Goal: Task Accomplishment & Management: Complete application form

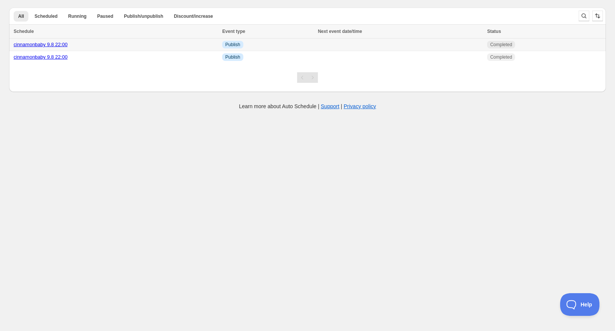
click at [56, 45] on link "cinnamonbaby 9.8 22:00" at bounding box center [41, 45] width 54 height 6
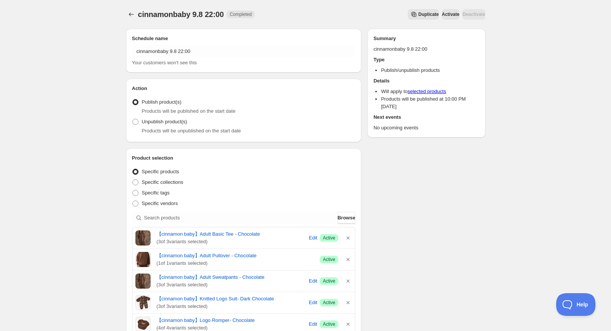
scroll to position [38, 0]
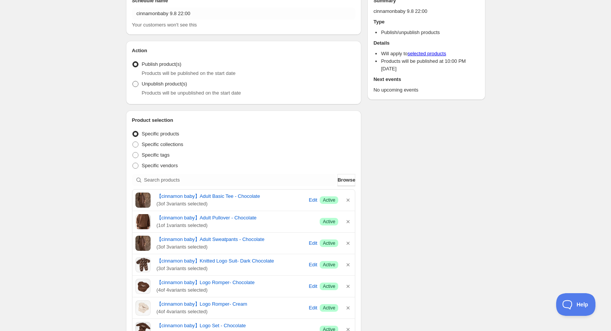
click at [169, 87] on span "Unpublish product(s)" at bounding box center [164, 84] width 45 height 8
click at [133, 81] on input "Unpublish product(s)" at bounding box center [133, 81] width 0 height 0
radio input "true"
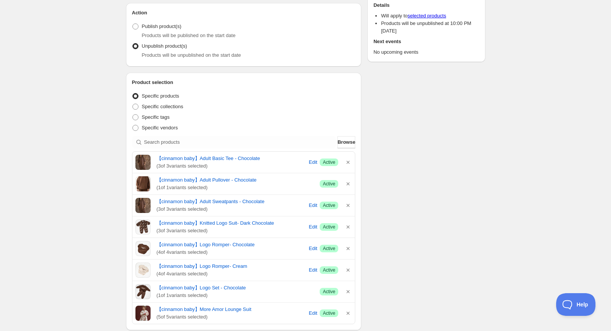
scroll to position [227, 0]
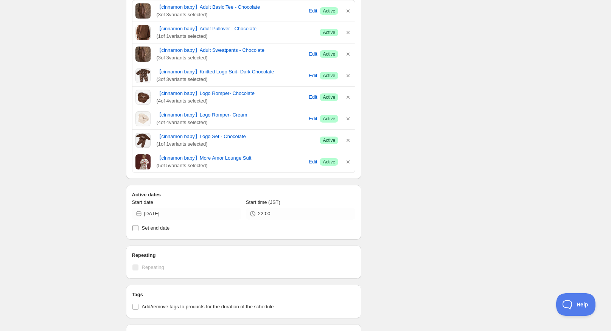
click at [156, 231] on span "Set end date" at bounding box center [156, 228] width 28 height 6
click at [139, 231] on input "Set end date" at bounding box center [136, 228] width 6 height 6
checkbox input "true"
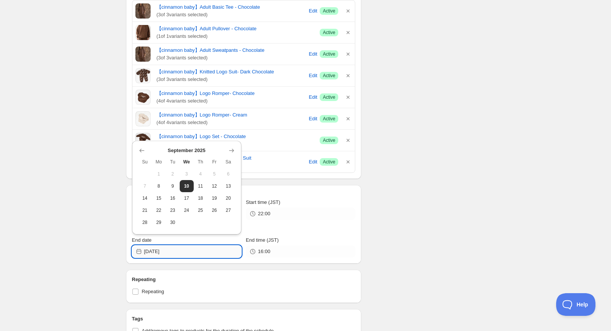
click at [201, 251] on input "[DATE]" at bounding box center [192, 252] width 97 height 12
click at [212, 187] on span "12" at bounding box center [214, 186] width 8 height 6
type input "[DATE]"
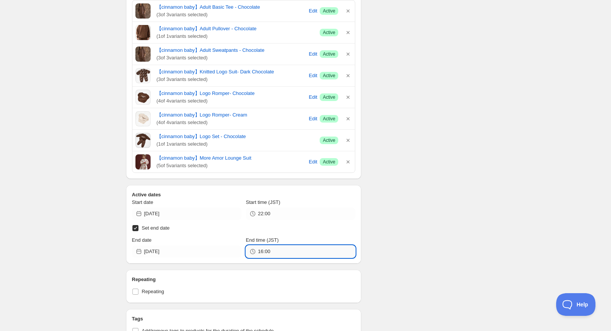
click at [296, 248] on input "16:00" at bounding box center [306, 252] width 97 height 12
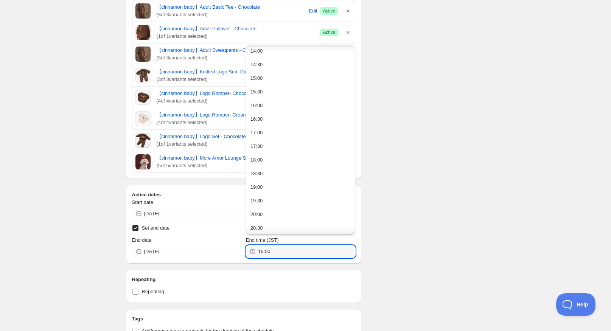
scroll to position [468, 0]
click at [271, 228] on button "23:30" at bounding box center [300, 226] width 105 height 12
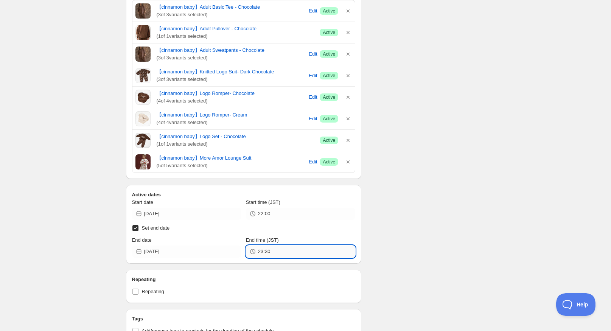
click at [276, 254] on input "23:30" at bounding box center [306, 252] width 97 height 12
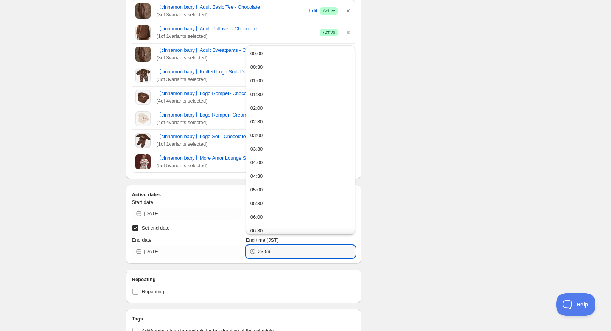
type input "23:59"
click at [404, 232] on div "Schedule name cinnamonbaby 9.8 22:00 Your customers won't see this Action Actio…" at bounding box center [303, 169] width 366 height 747
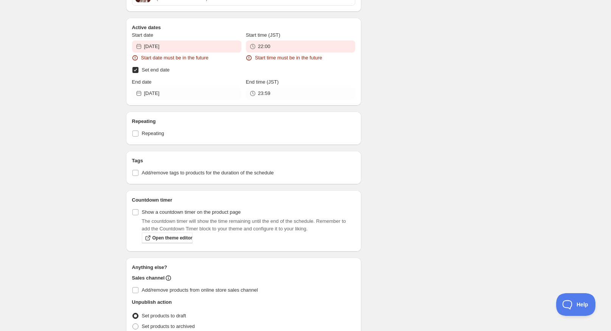
scroll to position [511, 0]
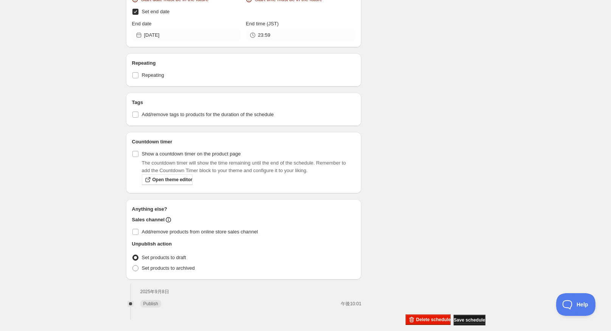
click at [474, 318] on span "Save schedule" at bounding box center [469, 320] width 31 height 6
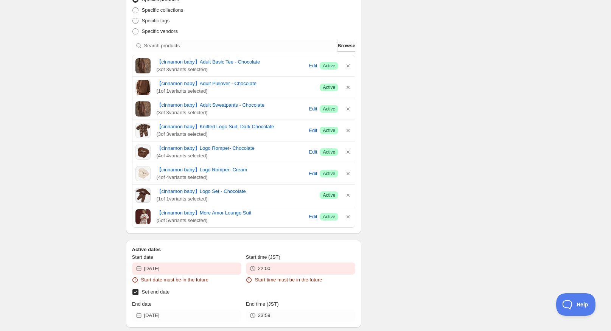
scroll to position [217, 0]
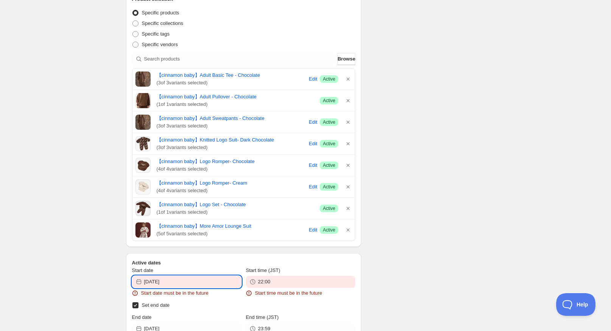
click at [187, 284] on input "[DATE]" at bounding box center [192, 282] width 97 height 12
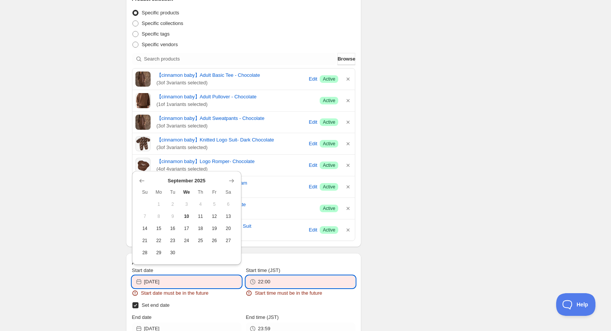
click at [326, 279] on input "22:00" at bounding box center [306, 282] width 97 height 12
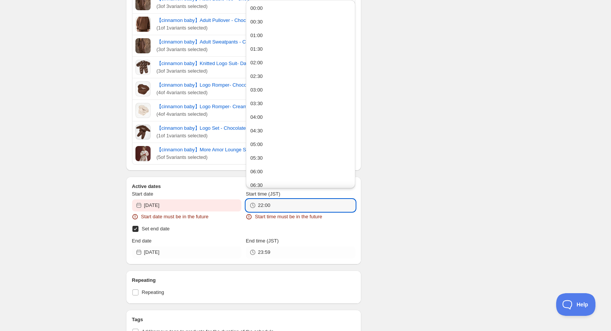
scroll to position [293, 0]
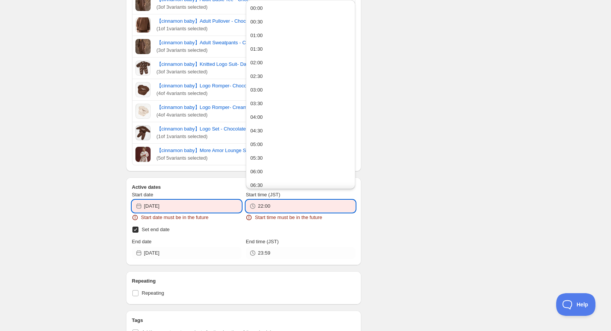
click at [178, 208] on input "[DATE]" at bounding box center [192, 206] width 97 height 12
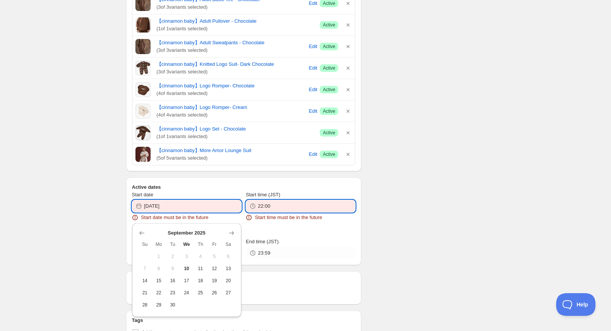
click at [318, 209] on input "22:00" at bounding box center [306, 206] width 97 height 12
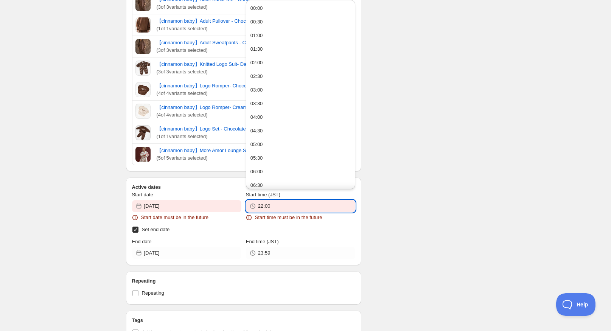
click at [441, 205] on div "There were some issues with your form submission Start date must be in the futu…" at bounding box center [303, 137] width 366 height 814
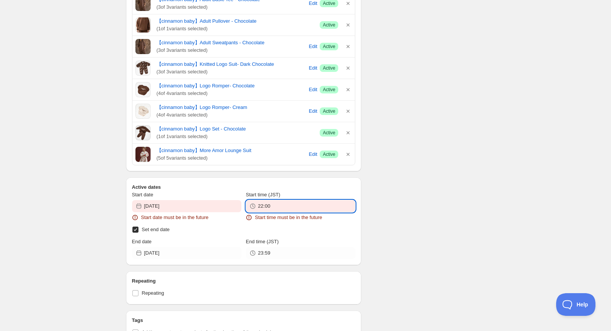
click at [335, 207] on input "22:00" at bounding box center [306, 206] width 97 height 12
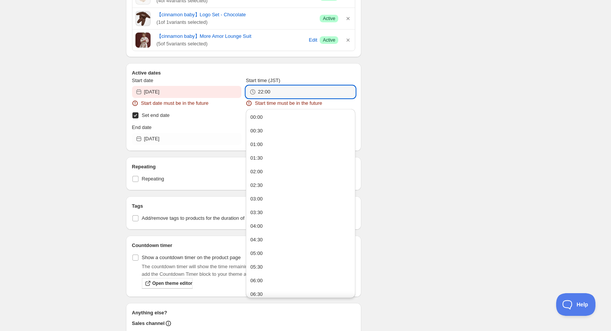
scroll to position [407, 0]
click at [212, 97] on input "[DATE]" at bounding box center [192, 93] width 97 height 12
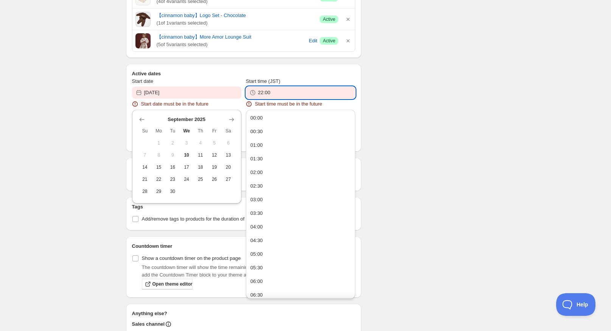
click at [301, 94] on input "22:00" at bounding box center [306, 93] width 97 height 12
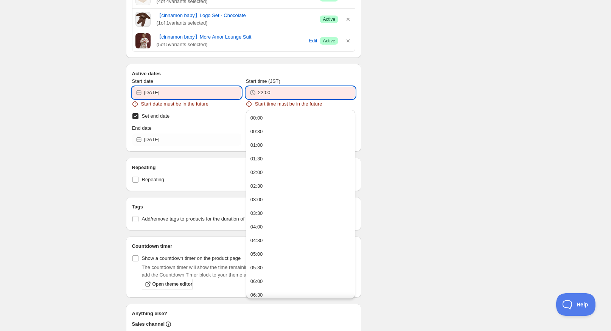
click at [229, 96] on input "[DATE]" at bounding box center [192, 93] width 97 height 12
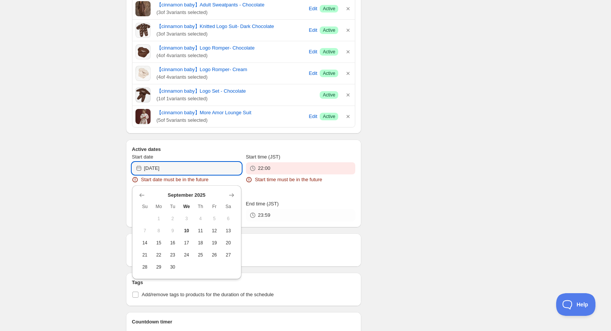
scroll to position [293, 0]
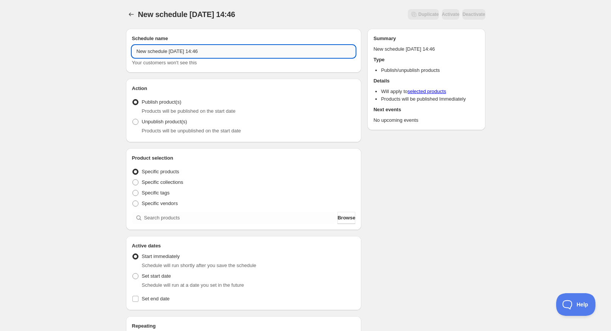
click at [209, 50] on input "New schedule [DATE] 14:46" at bounding box center [244, 51] width 224 height 12
drag, startPoint x: 136, startPoint y: 51, endPoint x: 309, endPoint y: 56, distance: 173.1
click at [309, 56] on input "New schedule [DATE] 14:46" at bounding box center [244, 51] width 224 height 12
type input "シナベビ終了"
click at [196, 131] on span "Products will be unpublished on the start date" at bounding box center [191, 131] width 99 height 6
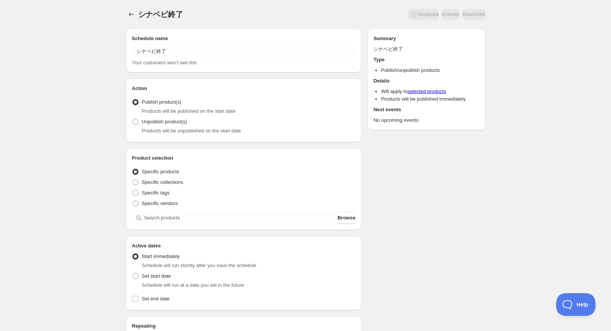
click at [188, 127] on div "Products will be unpublished on the start date" at bounding box center [249, 131] width 214 height 8
click at [181, 125] on span "Unpublish product(s)" at bounding box center [164, 122] width 45 height 6
click at [133, 119] on input "Unpublish product(s)" at bounding box center [133, 119] width 0 height 0
radio input "true"
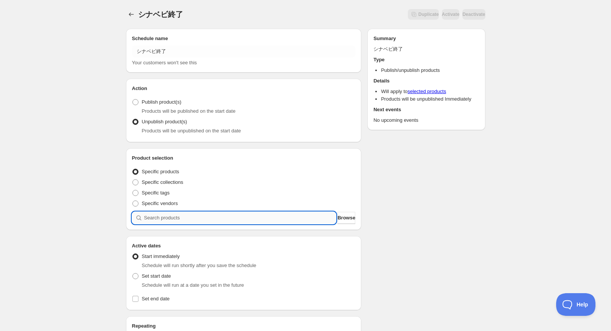
click at [195, 214] on input "search" at bounding box center [240, 218] width 192 height 12
click at [338, 217] on span "Browse" at bounding box center [347, 218] width 18 height 8
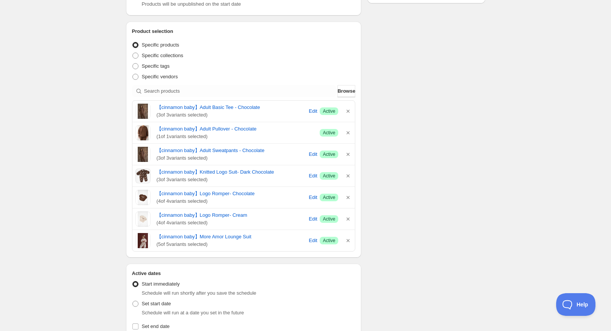
scroll to position [114, 0]
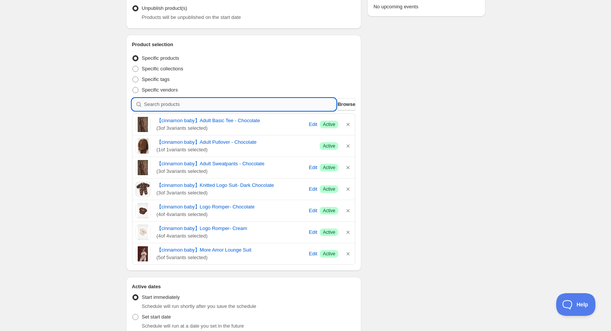
click at [220, 106] on input "search" at bounding box center [240, 104] width 192 height 12
click at [338, 104] on button "Browse" at bounding box center [347, 104] width 18 height 12
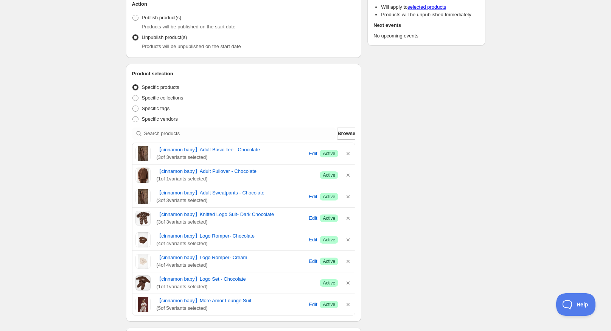
scroll to position [76, 0]
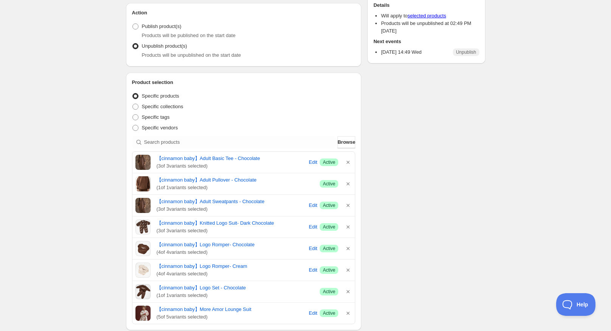
scroll to position [265, 0]
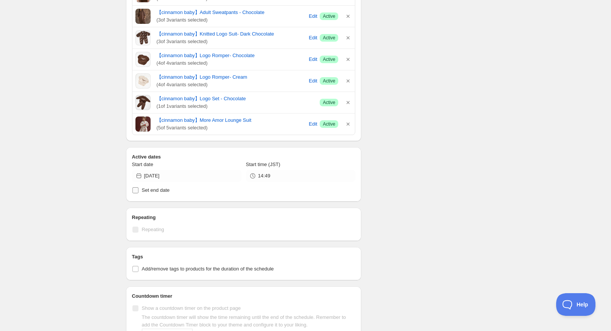
click at [154, 190] on span "Set end date" at bounding box center [156, 190] width 28 height 6
click at [139, 190] on input "Set end date" at bounding box center [136, 190] width 6 height 6
checkbox input "true"
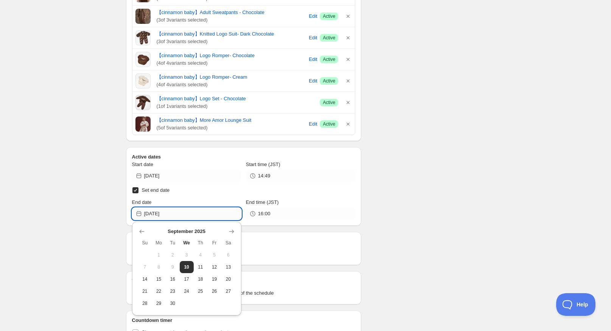
click at [190, 212] on input "[DATE]" at bounding box center [192, 214] width 97 height 12
click at [216, 268] on span "12" at bounding box center [214, 267] width 8 height 6
type input "[DATE]"
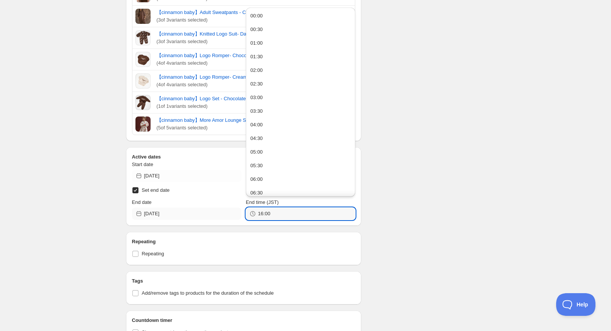
drag, startPoint x: 286, startPoint y: 212, endPoint x: 225, endPoint y: 218, distance: 62.0
click at [225, 218] on div "End date [DATE] End time (JST) 16:00" at bounding box center [244, 209] width 224 height 21
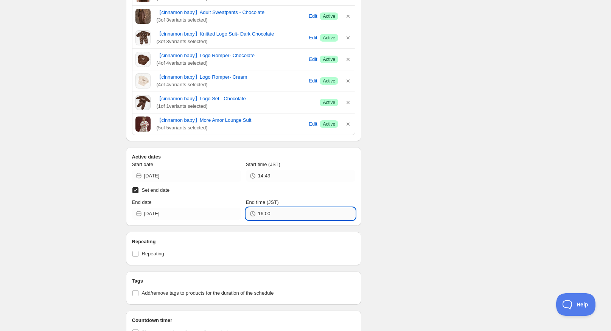
click at [312, 216] on input "16:00" at bounding box center [306, 214] width 97 height 12
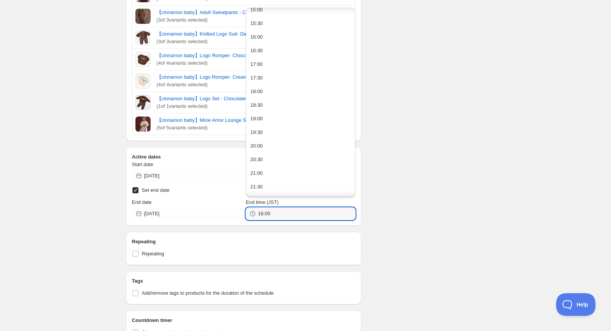
scroll to position [468, 0]
click at [324, 193] on button "23:30" at bounding box center [300, 188] width 105 height 12
click at [315, 215] on input "23:30" at bounding box center [306, 214] width 97 height 12
type input "23:59"
click at [429, 184] on div "Schedule name シナベビ終了 Your customers won't see this Action Action Publish produc…" at bounding box center [303, 117] width 366 height 718
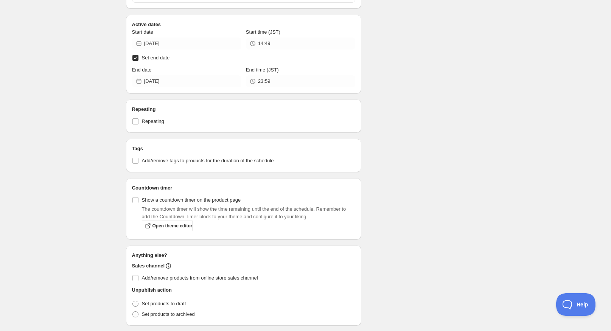
scroll to position [424, 0]
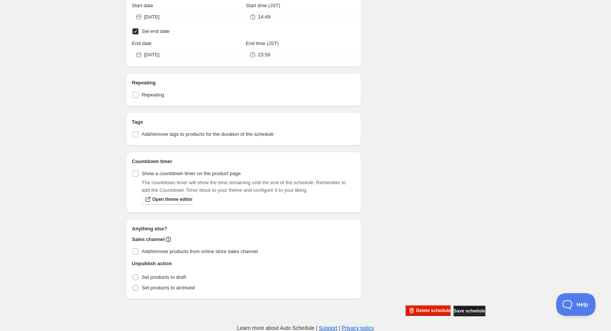
click at [463, 310] on span "Save schedule" at bounding box center [469, 311] width 31 height 6
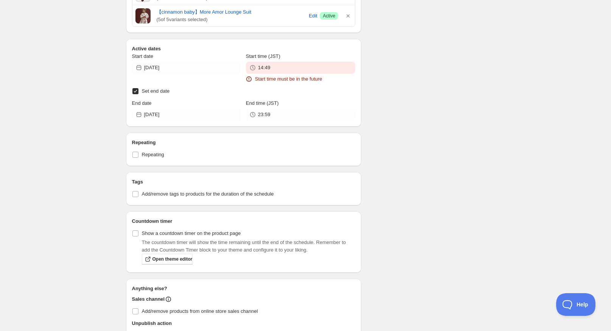
scroll to position [475, 0]
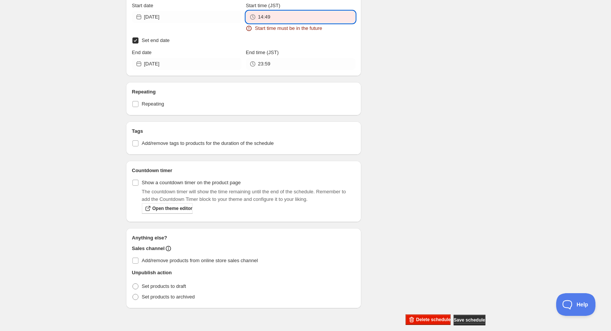
click at [302, 16] on input "14:49" at bounding box center [306, 17] width 97 height 12
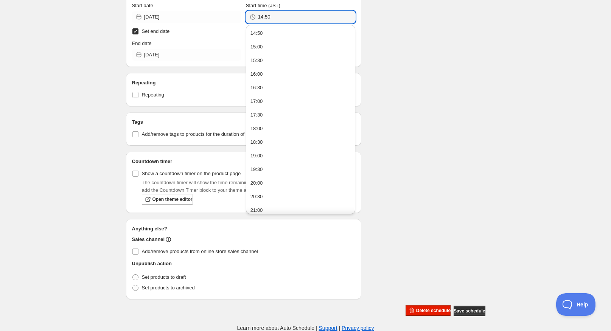
type input "14:50"
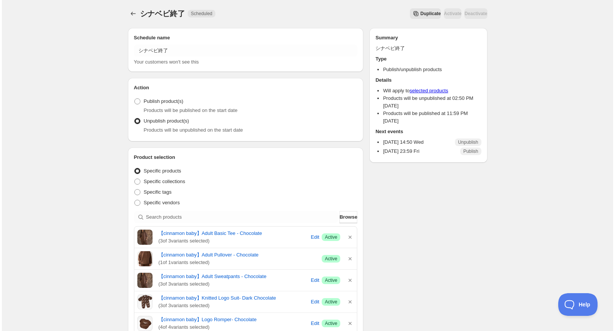
scroll to position [0, 0]
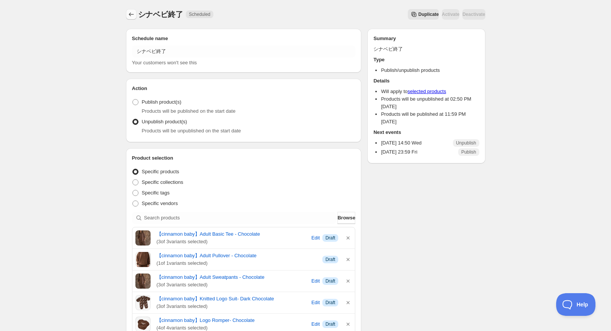
click at [128, 16] on icon "Schedules" at bounding box center [132, 15] width 8 height 8
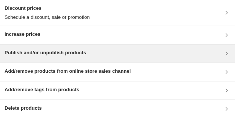
click at [61, 52] on h3 "Publish and/or unpublish products" at bounding box center [45, 53] width 81 height 8
click at [84, 55] on h3 "Publish and/or unpublish products" at bounding box center [45, 53] width 81 height 8
